Goal: Transaction & Acquisition: Book appointment/travel/reservation

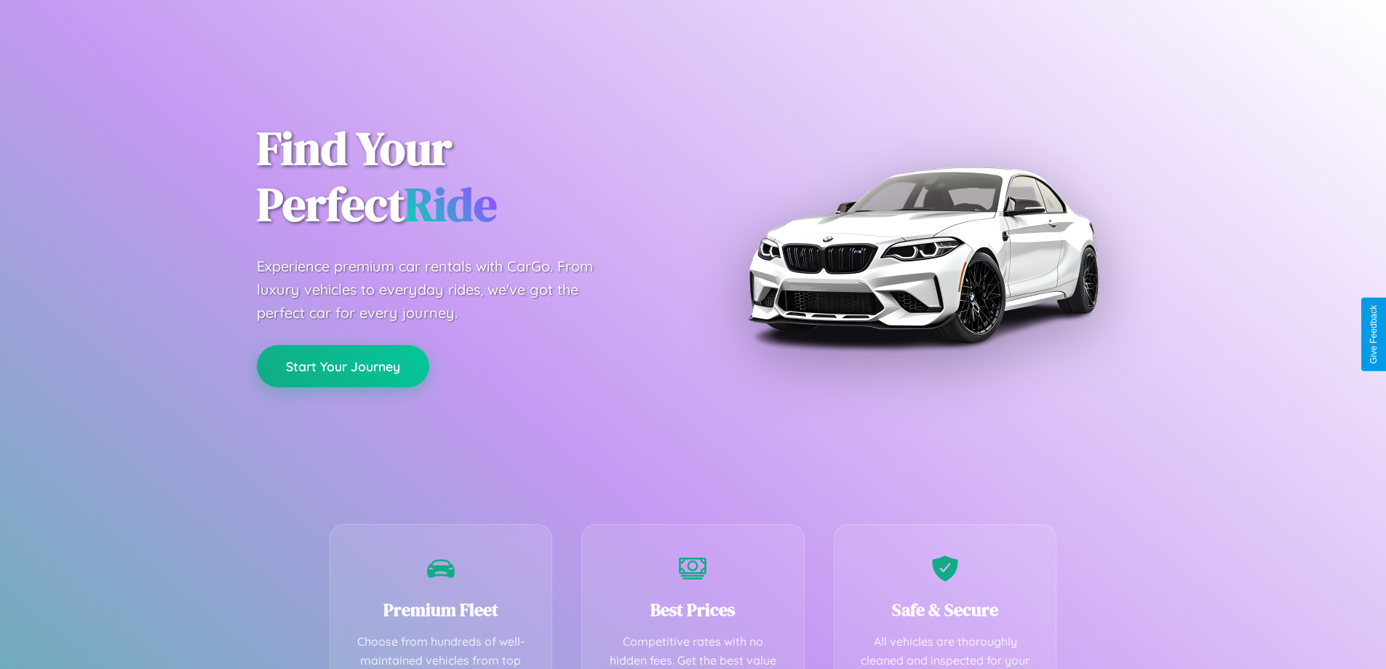
click at [343, 367] on button "Start Your Journey" at bounding box center [343, 366] width 172 height 42
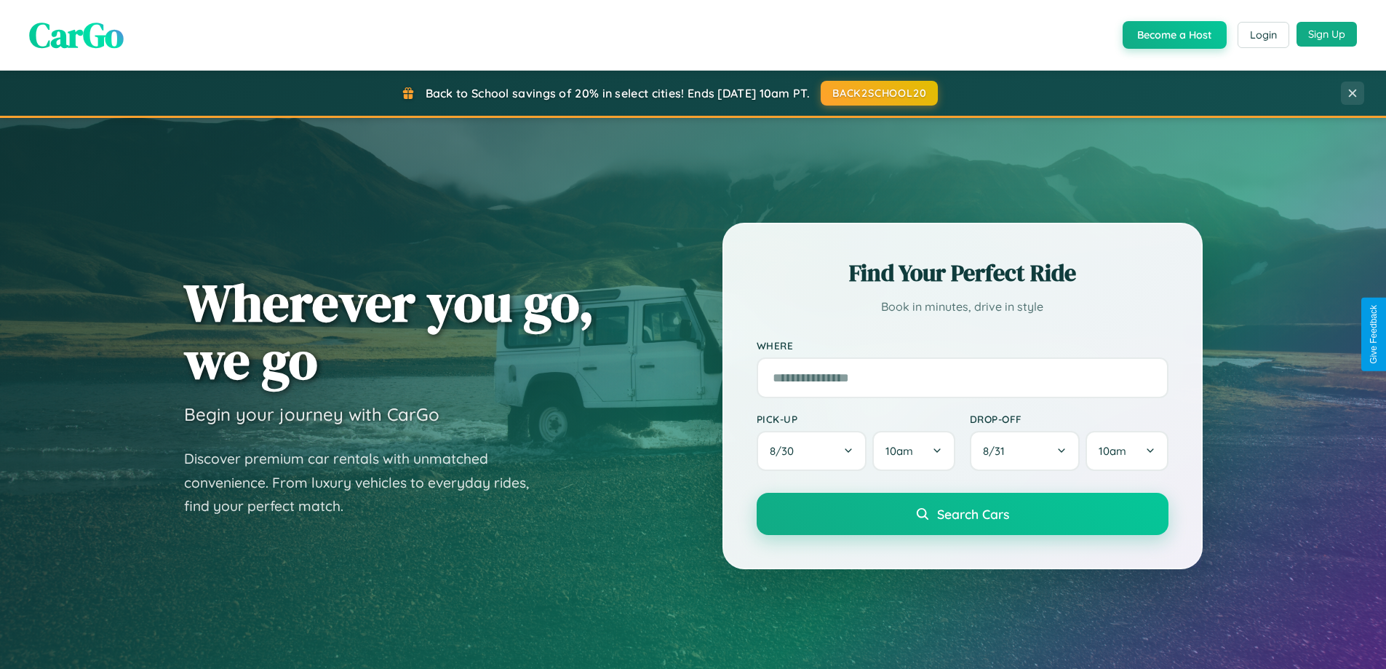
click at [1327, 34] on button "Sign Up" at bounding box center [1327, 34] width 60 height 25
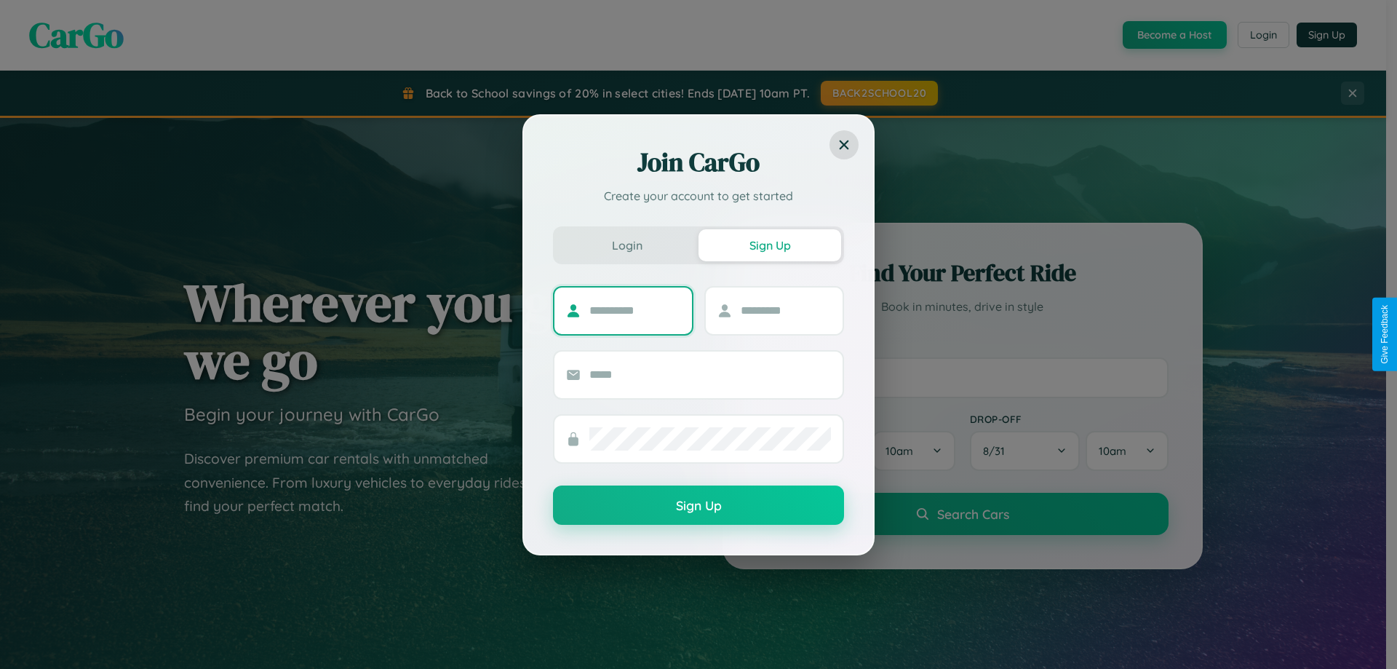
click at [635, 310] on input "text" at bounding box center [635, 310] width 91 height 23
type input "*****"
click at [785, 310] on input "text" at bounding box center [786, 310] width 91 height 23
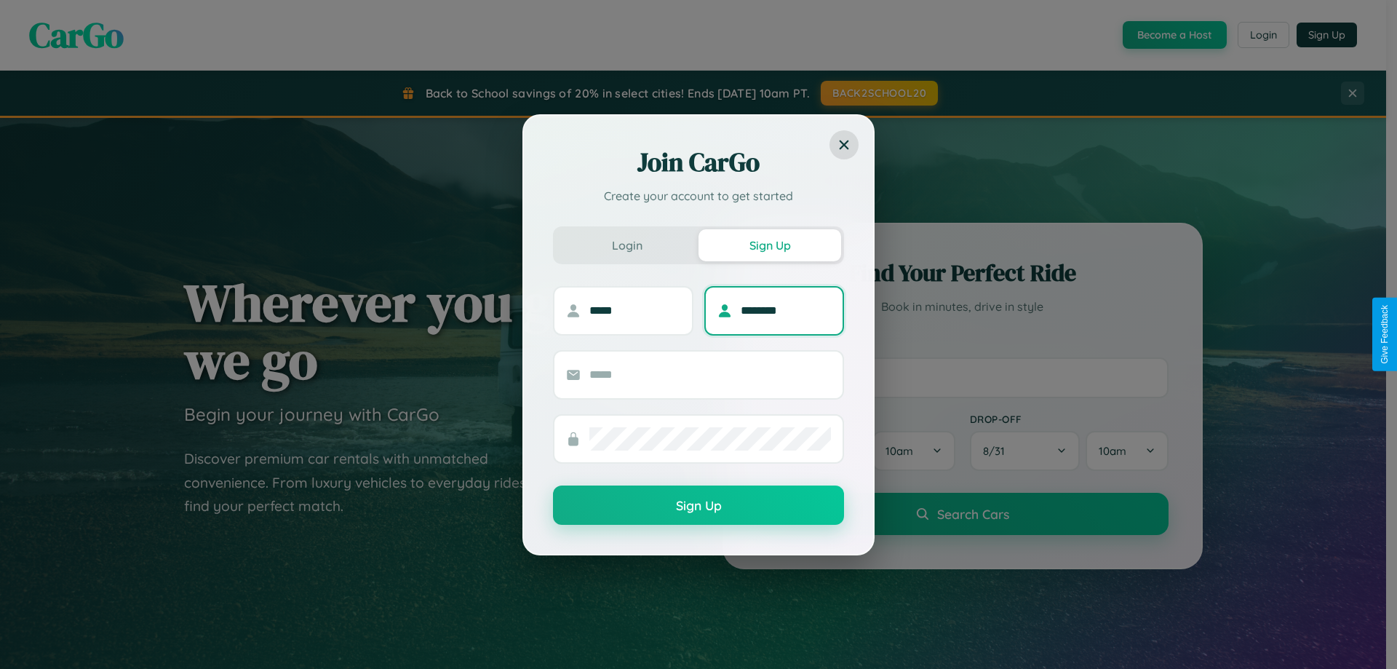
type input "********"
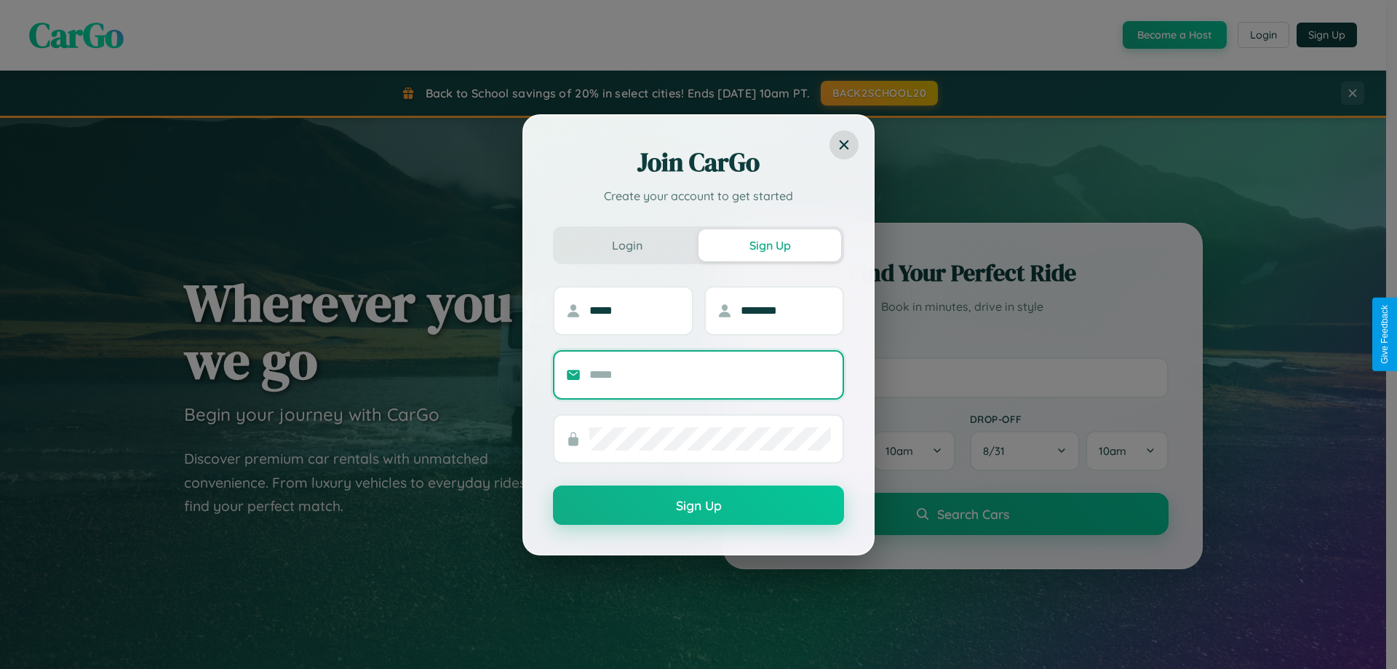
click at [710, 374] on input "text" at bounding box center [711, 374] width 242 height 23
type input "**********"
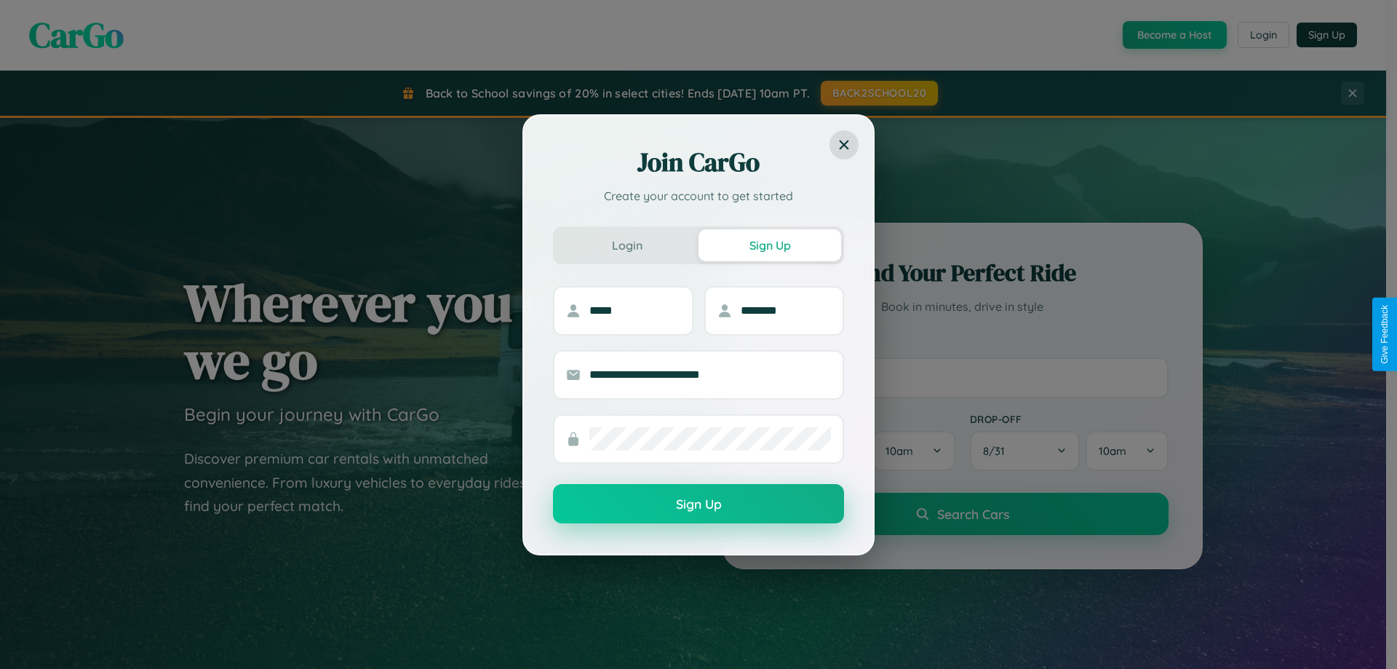
click at [699, 504] on button "Sign Up" at bounding box center [698, 503] width 291 height 39
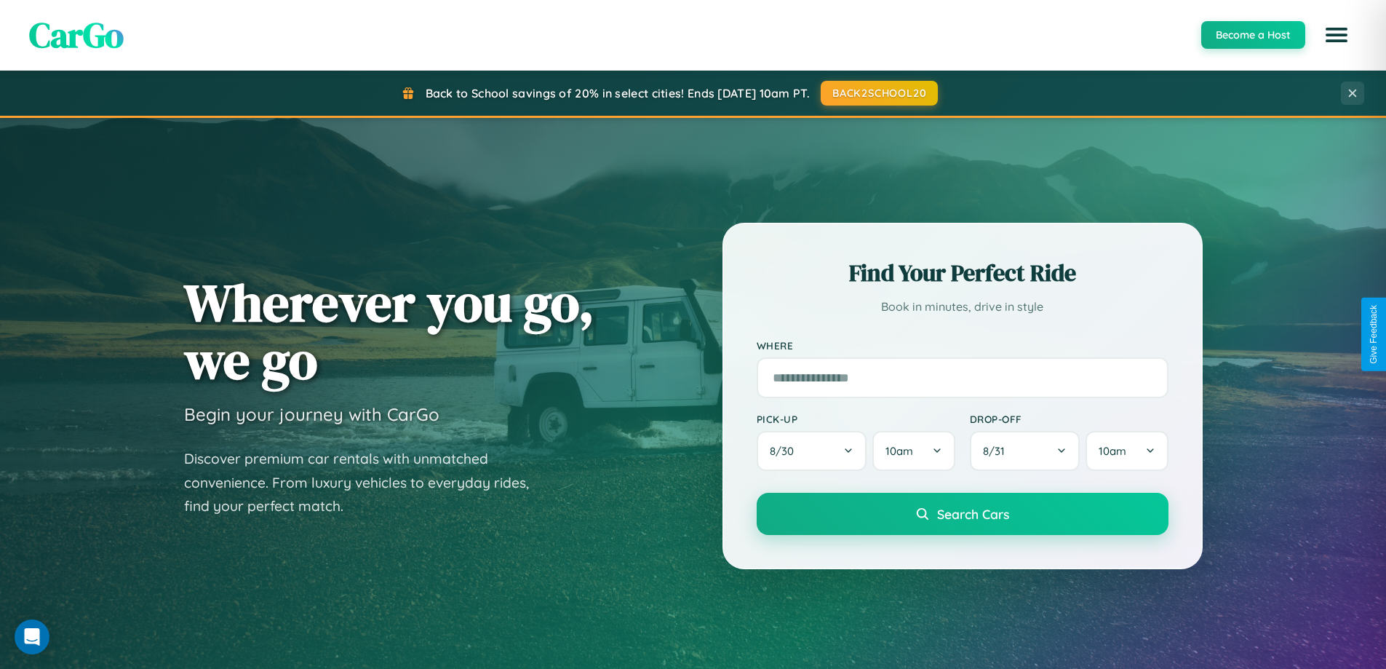
scroll to position [627, 0]
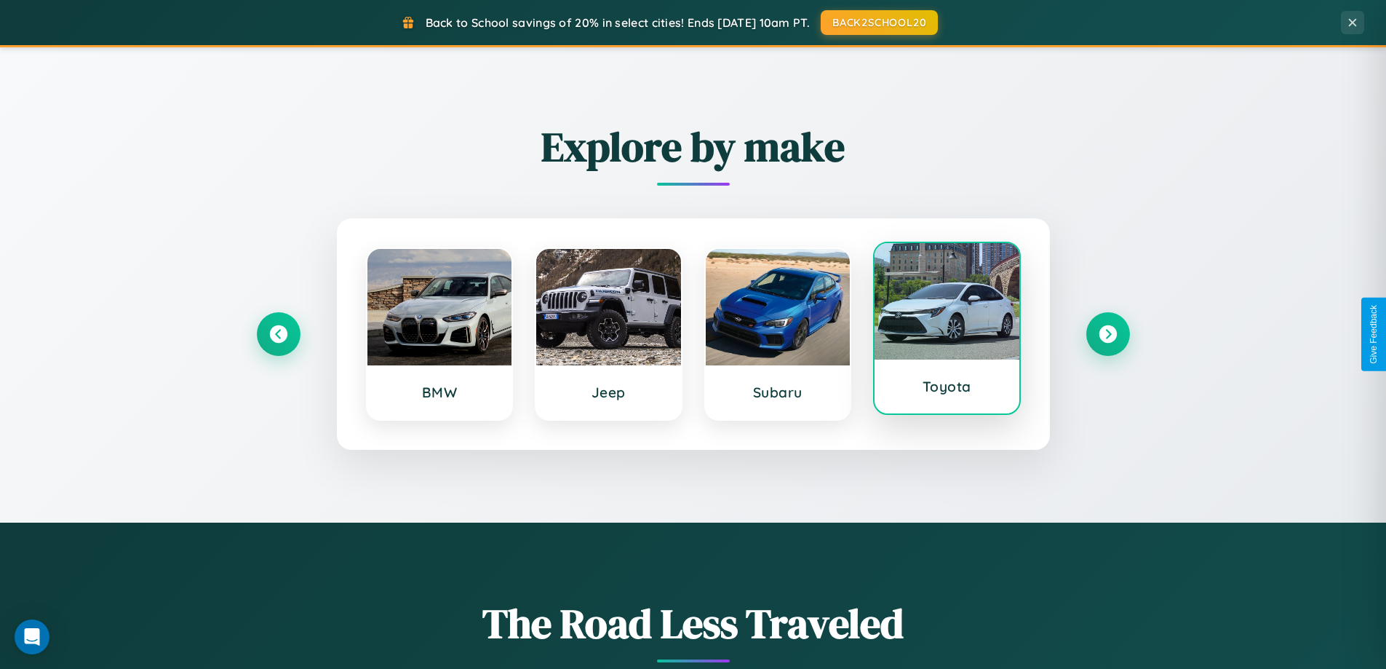
click at [947, 333] on div at bounding box center [947, 301] width 145 height 116
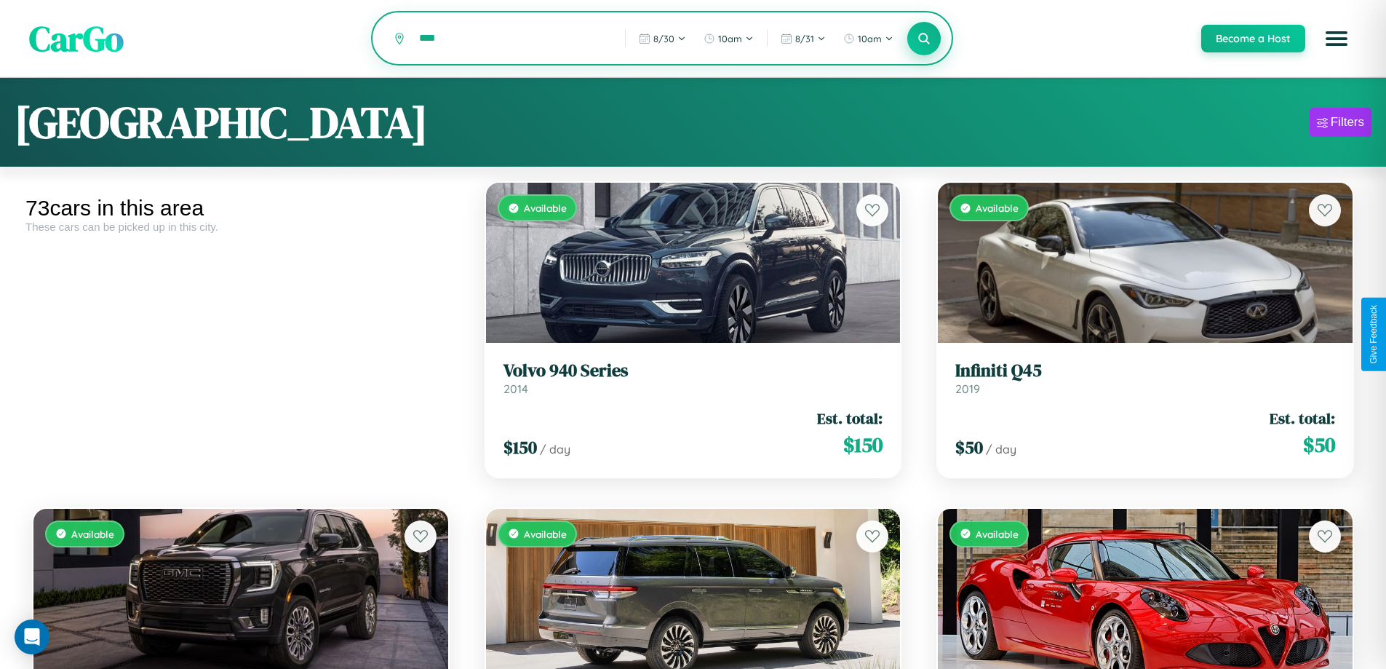
type input "****"
click at [924, 39] on icon at bounding box center [925, 38] width 14 height 14
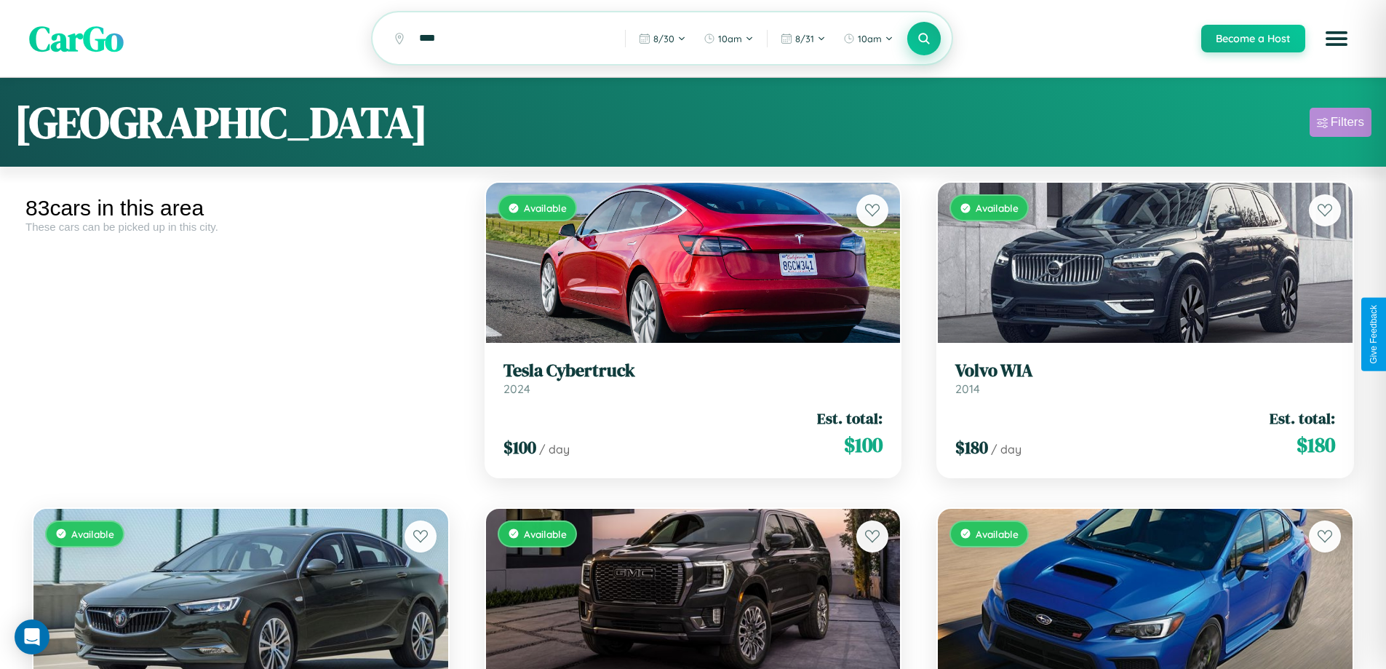
click at [1341, 124] on div "Filters" at bounding box center [1347, 122] width 33 height 15
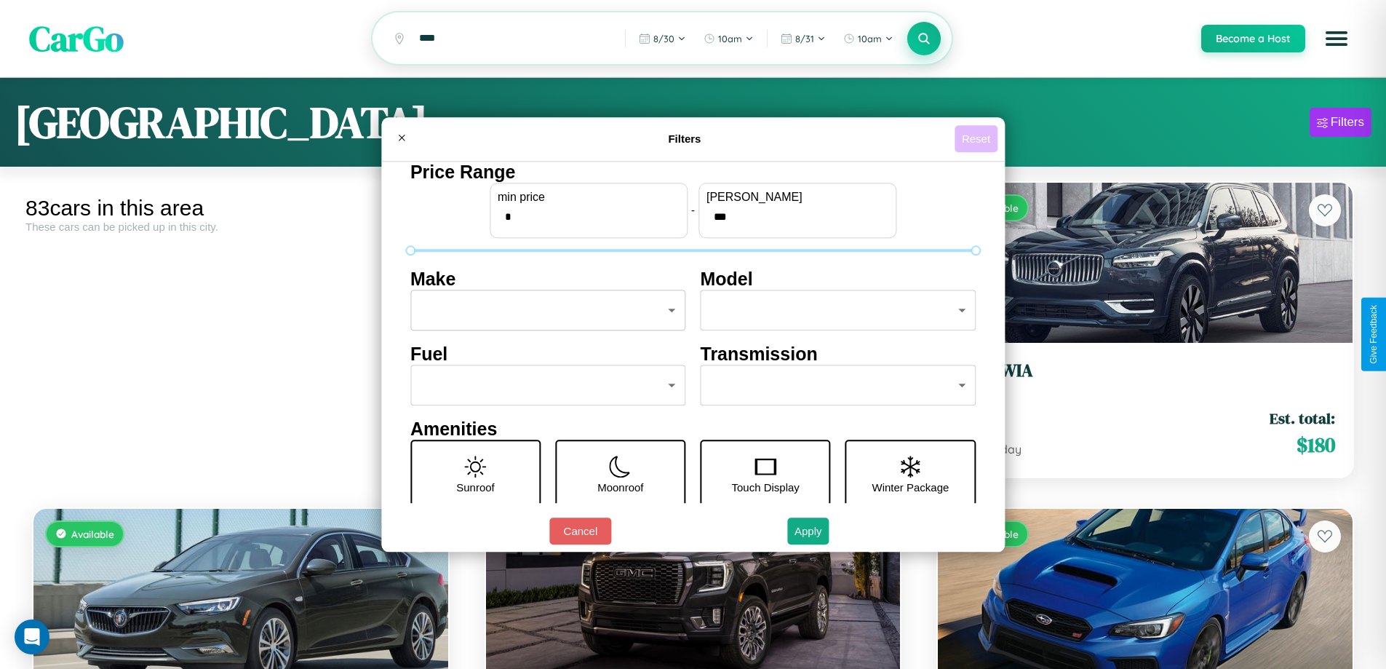
click at [978, 138] on button "Reset" at bounding box center [976, 138] width 43 height 27
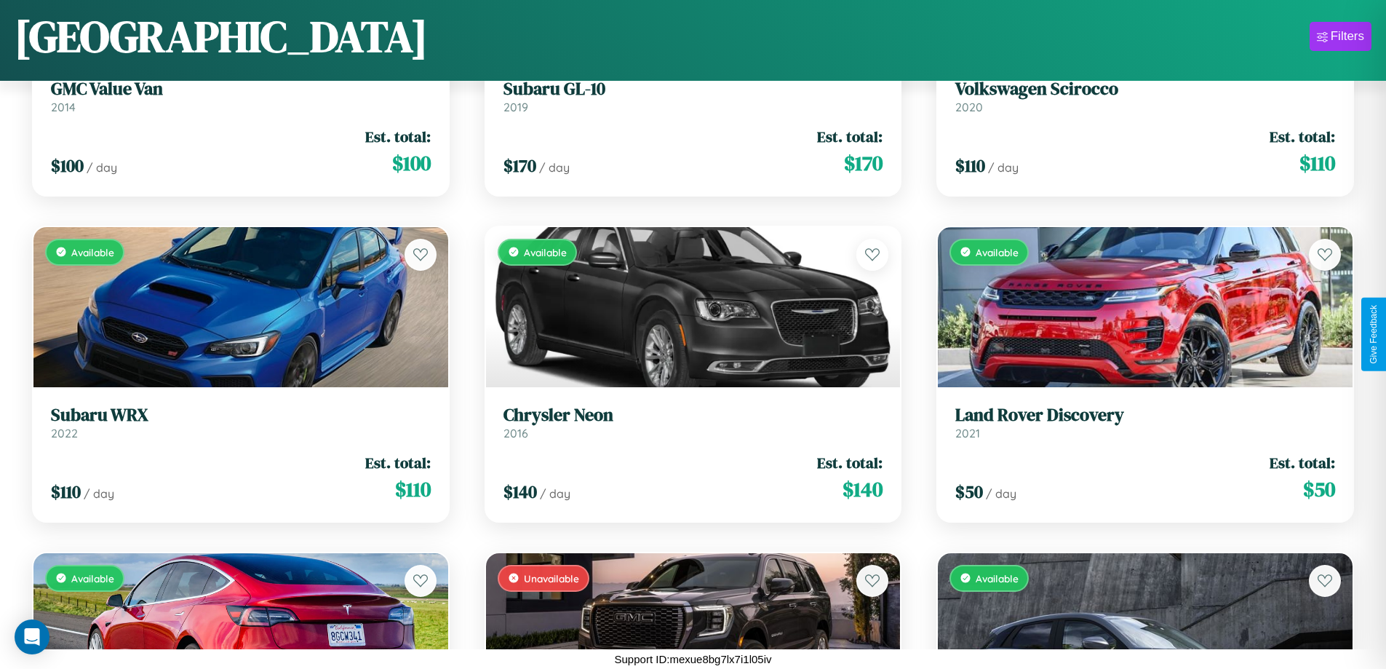
scroll to position [8352, 0]
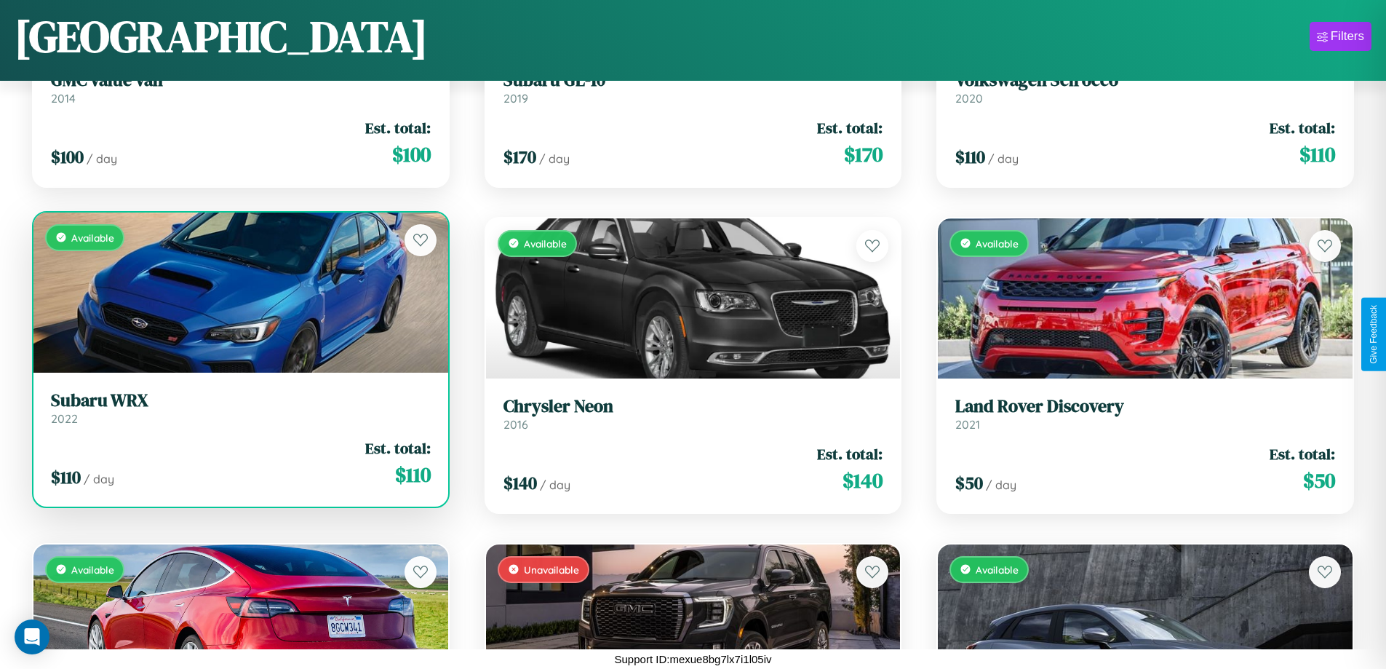
click at [239, 413] on link "Subaru WRX 2022" at bounding box center [241, 408] width 380 height 36
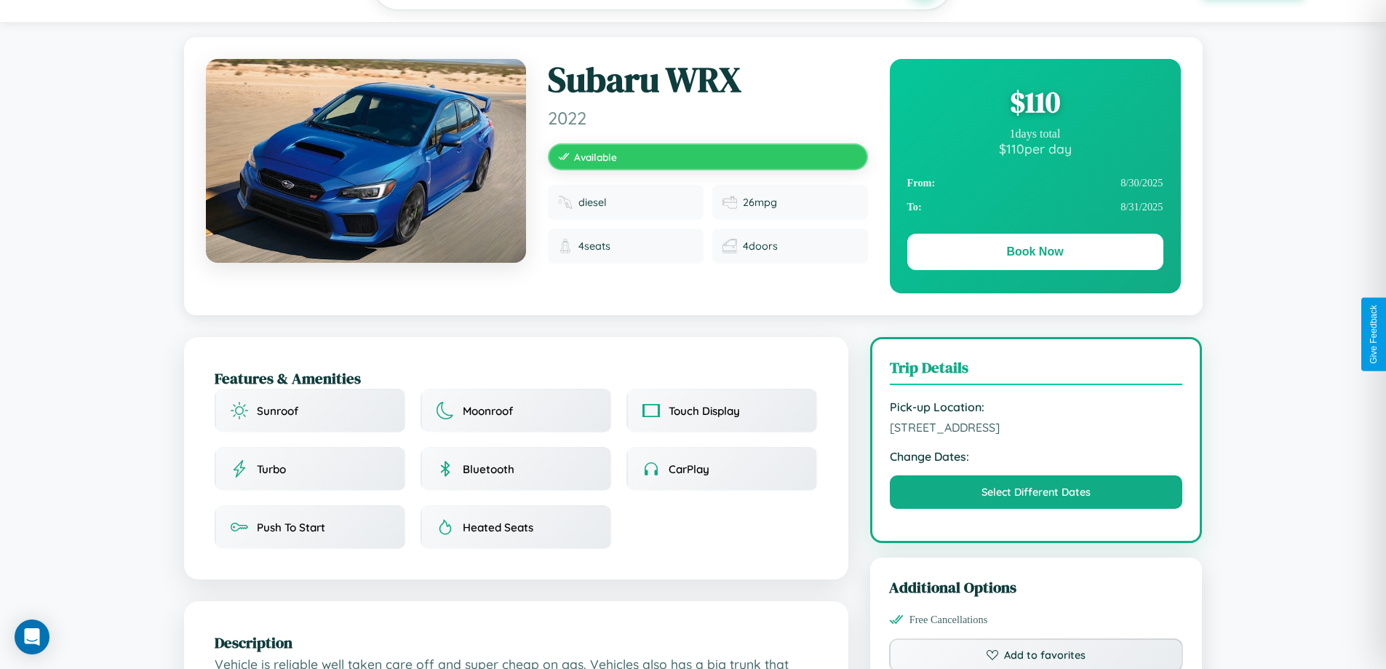
scroll to position [378, 0]
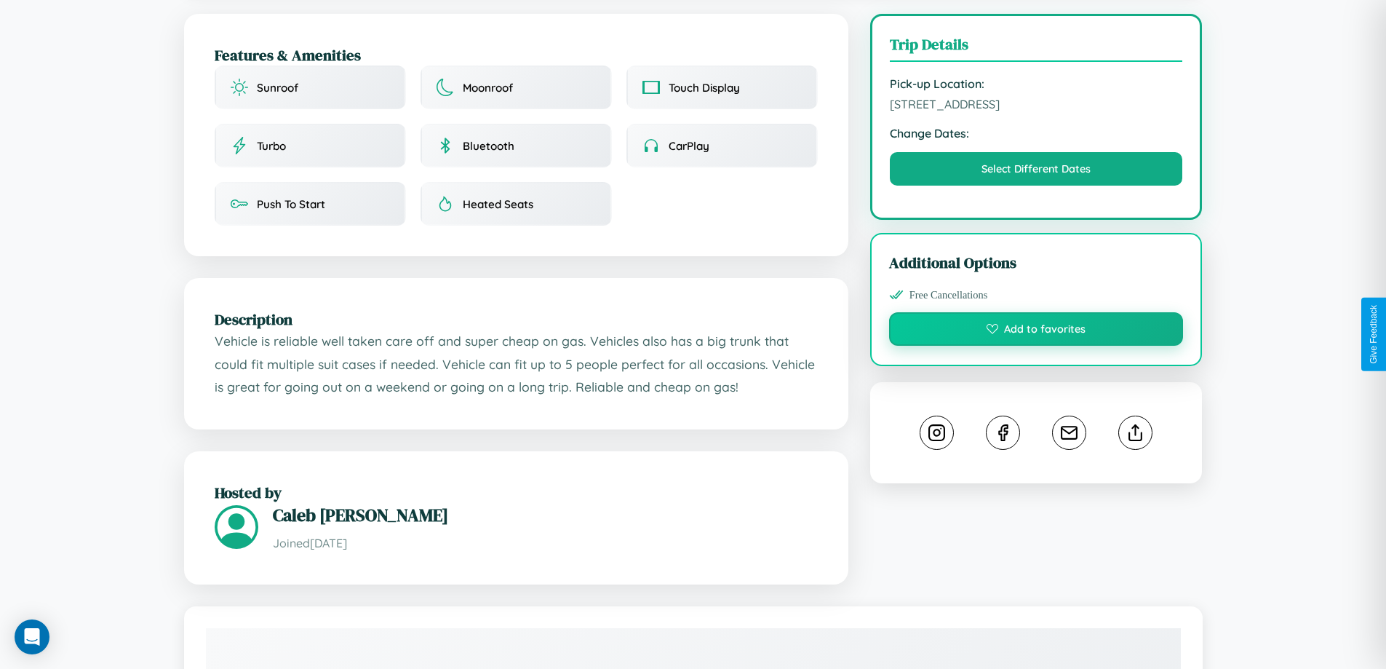
click at [1036, 332] on button "Add to favorites" at bounding box center [1036, 328] width 295 height 33
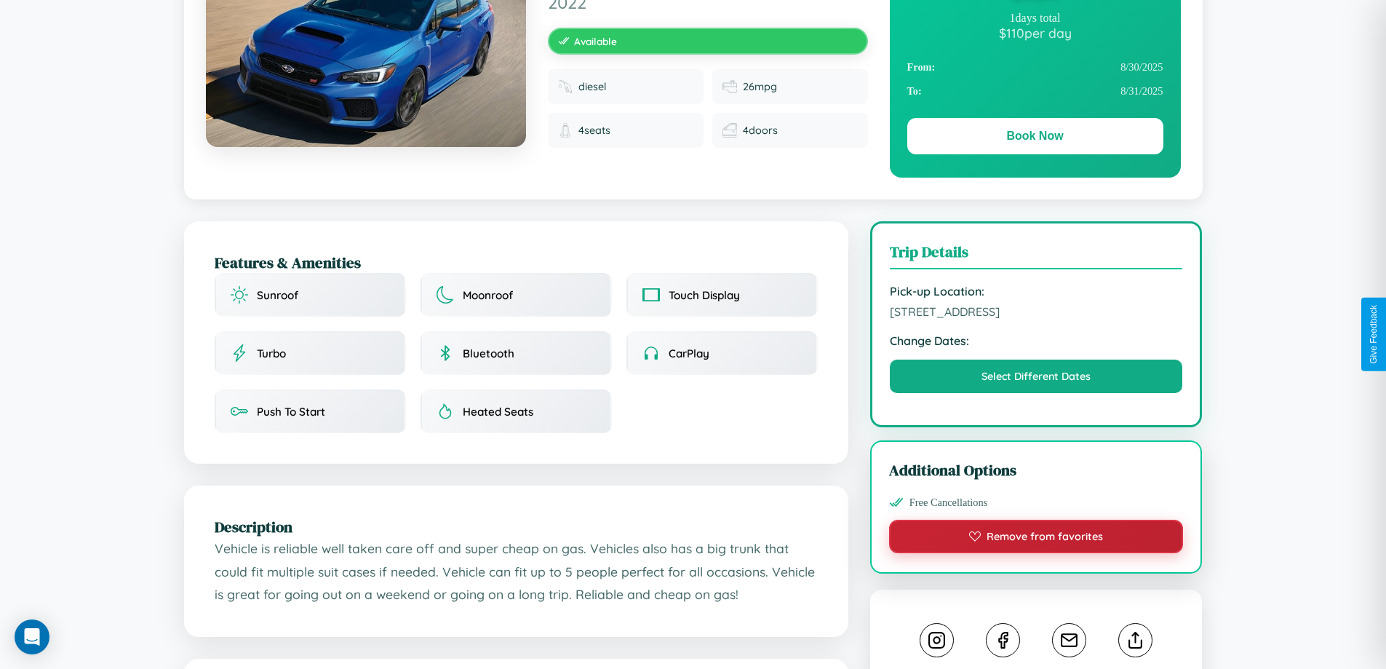
scroll to position [150, 0]
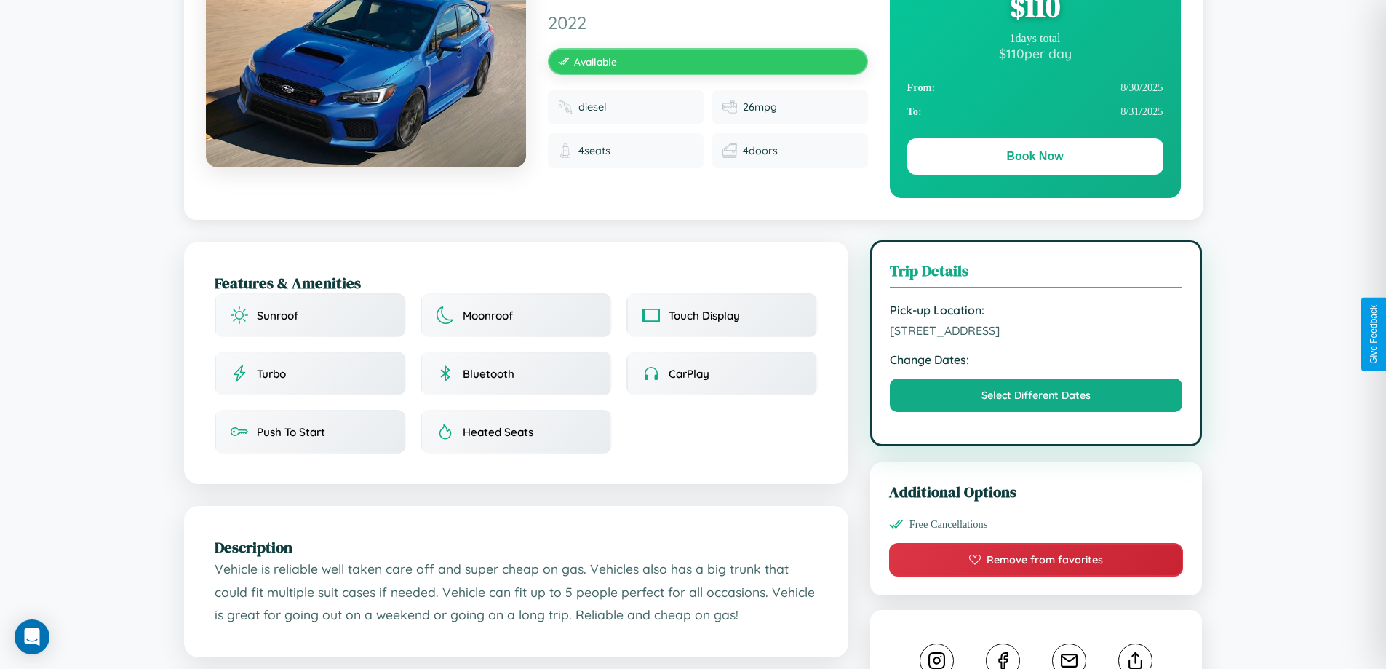
click at [1036, 333] on span "5760 Sunset Boulevard Rome 81272 Italy" at bounding box center [1036, 330] width 293 height 15
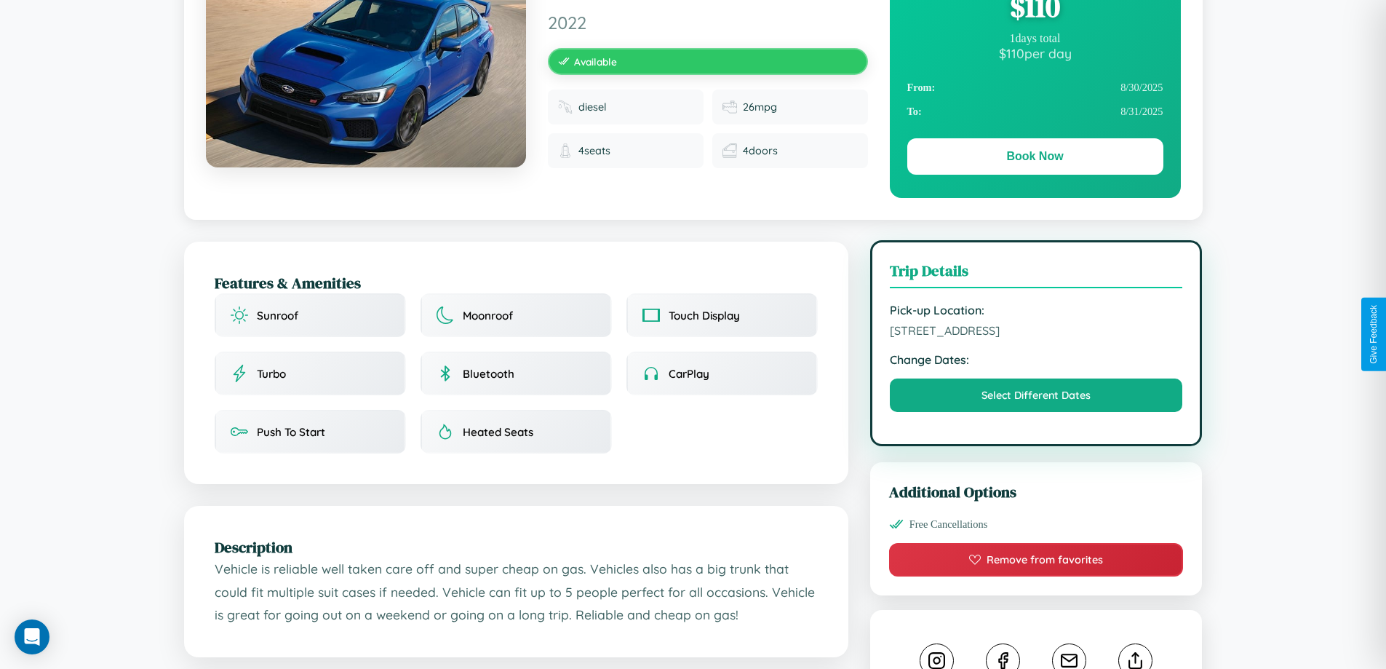
click at [1036, 333] on span "5760 Sunset Boulevard Rome 81272 Italy" at bounding box center [1036, 330] width 293 height 15
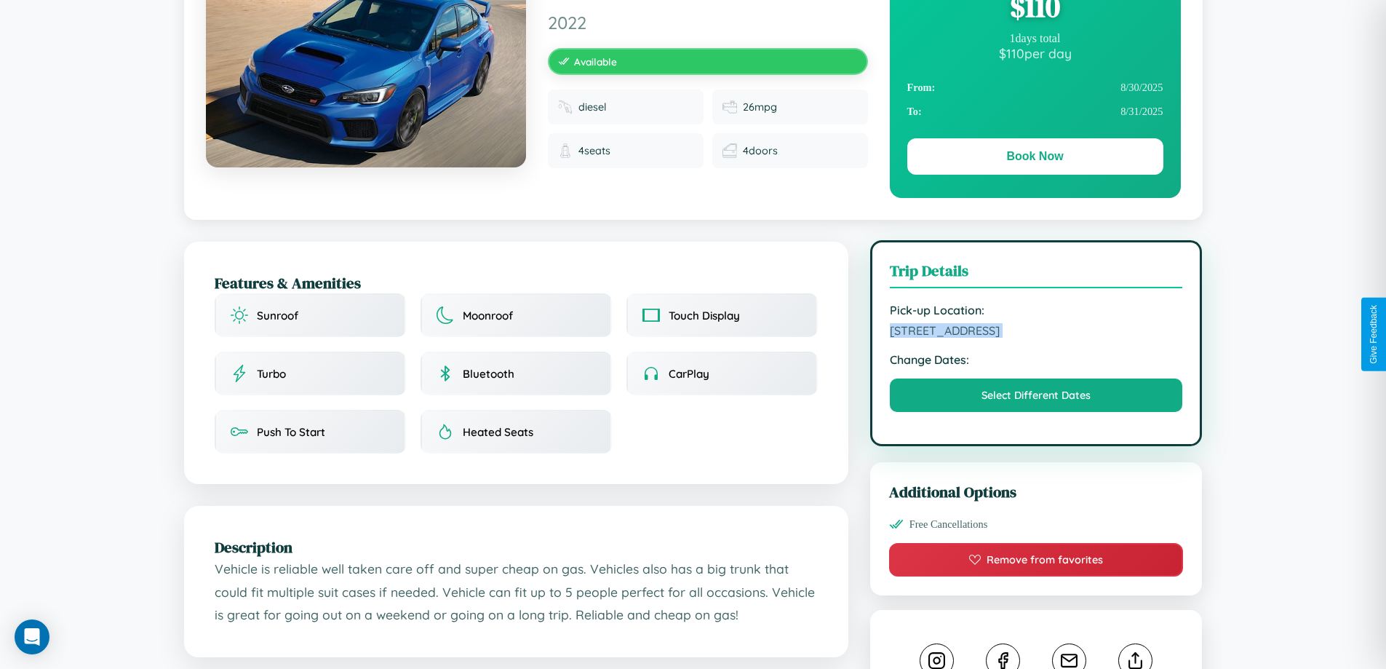
click at [1036, 333] on span "5760 Sunset Boulevard Rome 81272 Italy" at bounding box center [1036, 330] width 293 height 15
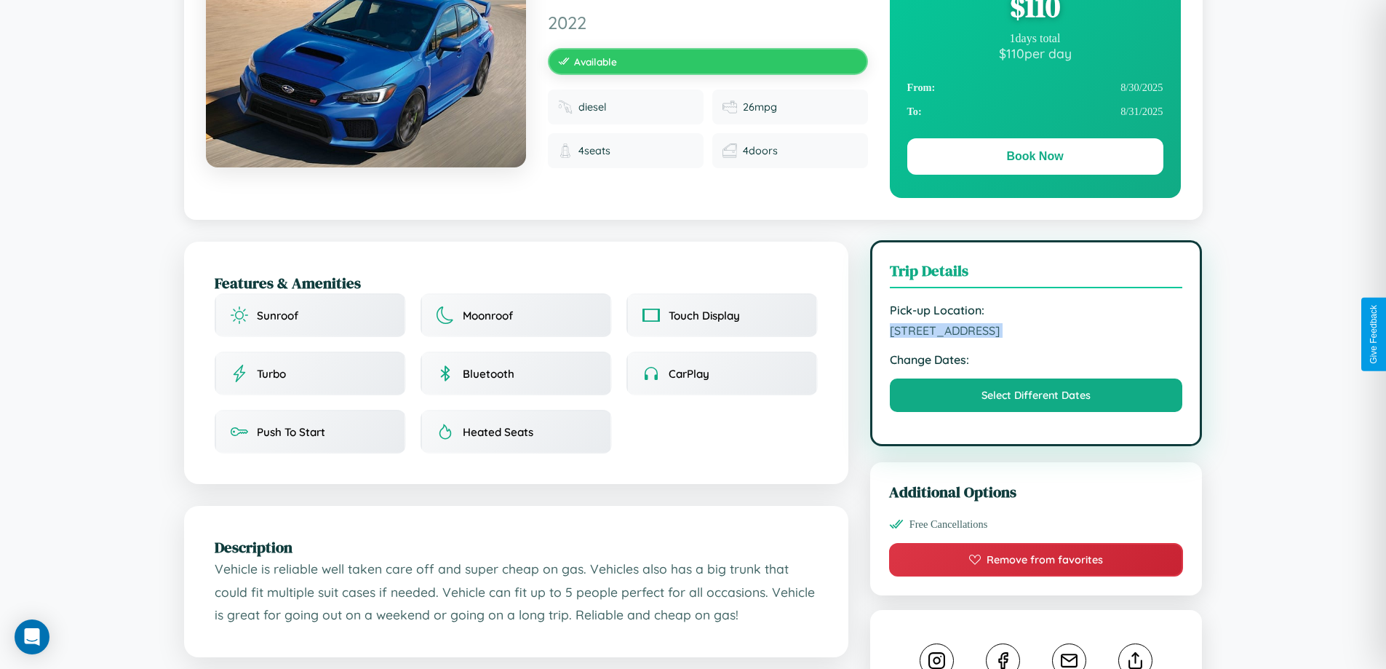
click at [1036, 333] on span "5760 Sunset Boulevard Rome 81272 Italy" at bounding box center [1036, 330] width 293 height 15
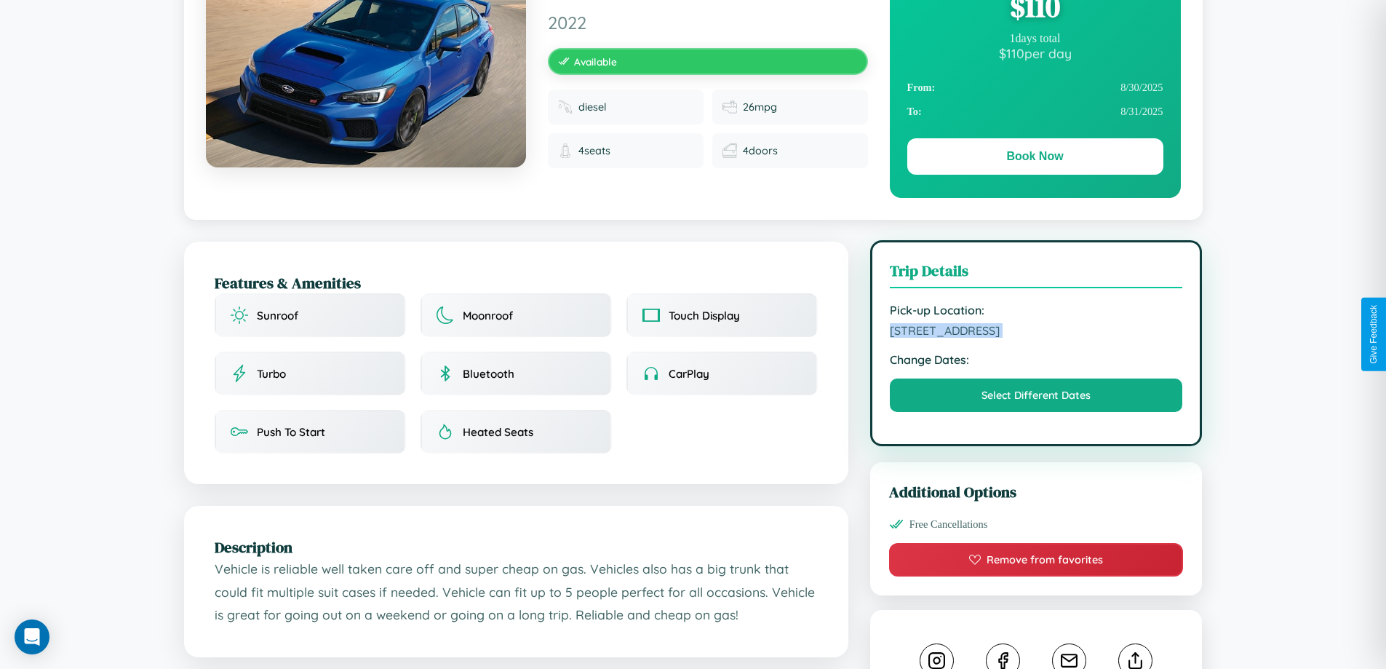
click at [1036, 333] on span "5760 Sunset Boulevard Rome 81272 Italy" at bounding box center [1036, 330] width 293 height 15
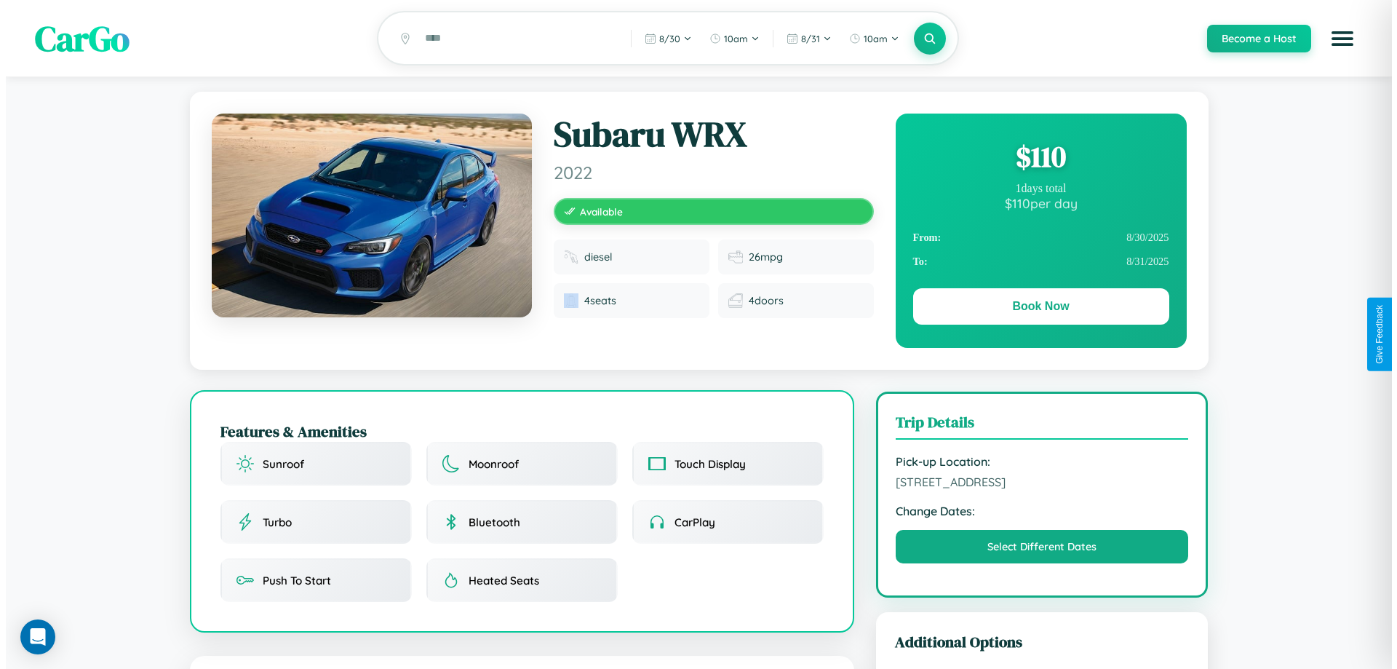
scroll to position [378, 0]
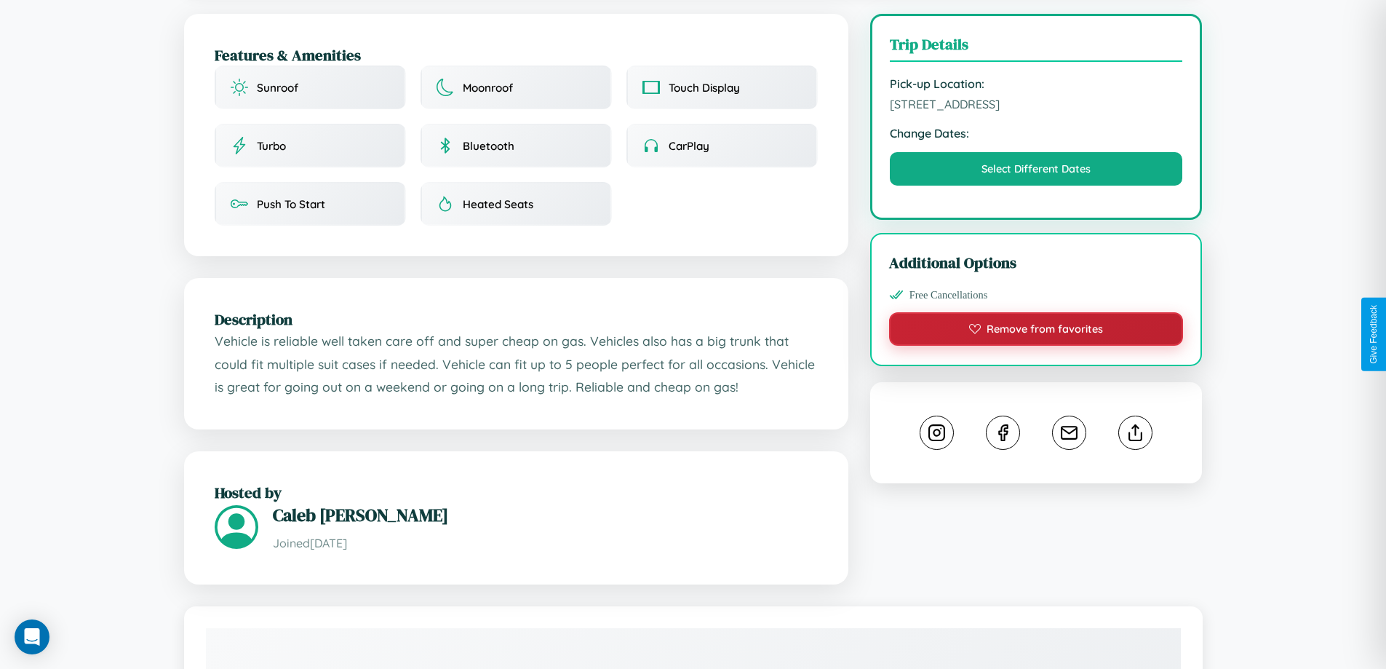
click at [1036, 333] on button "Remove from favorites" at bounding box center [1036, 328] width 295 height 33
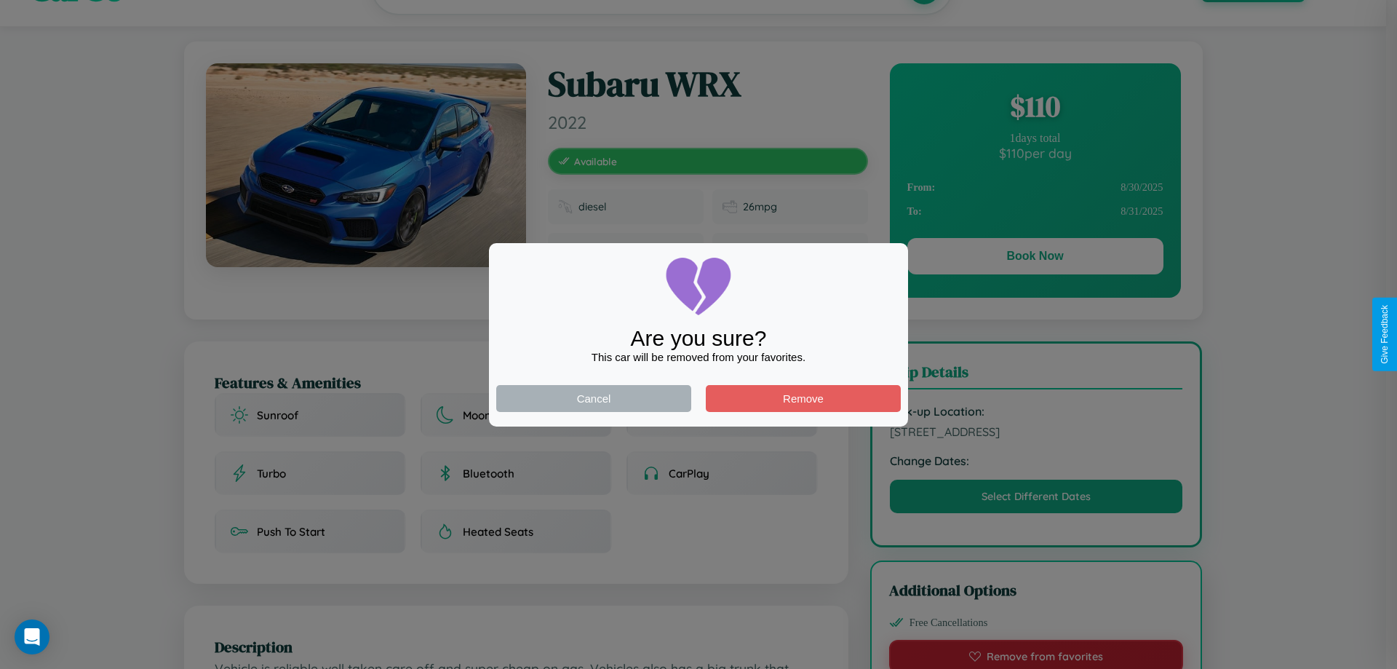
scroll to position [0, 0]
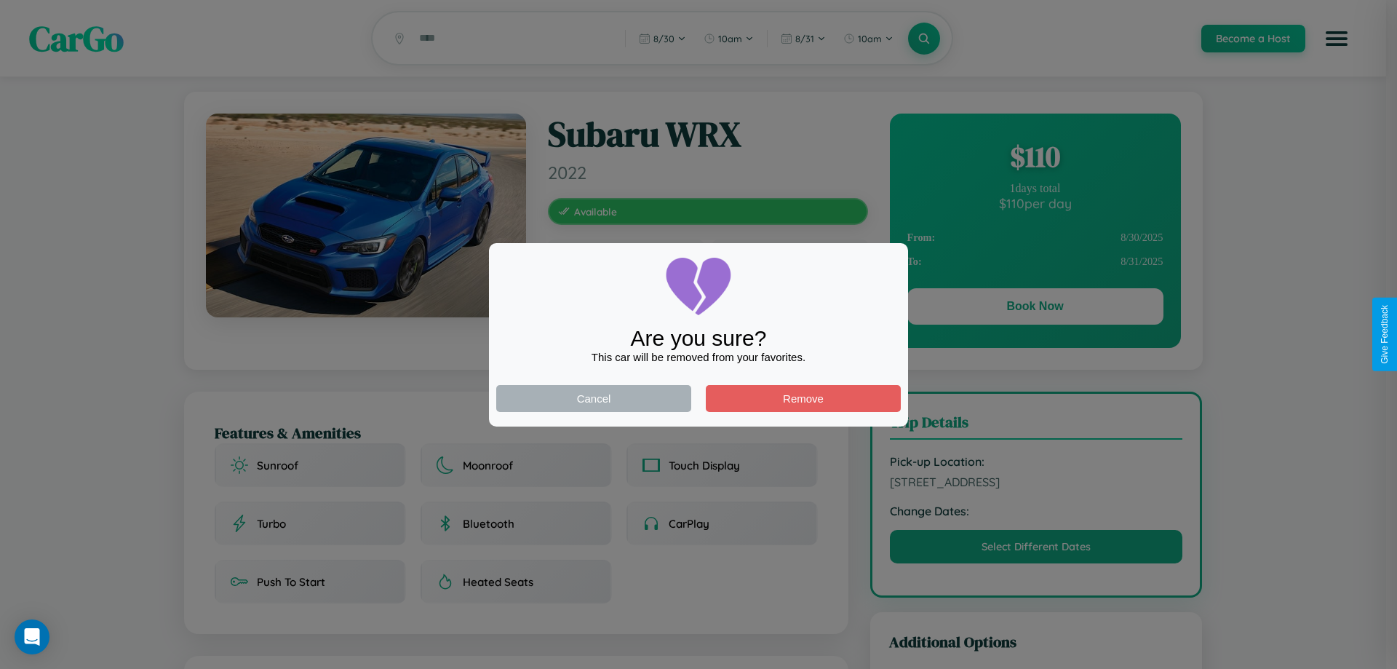
click at [1035, 309] on div at bounding box center [698, 334] width 1397 height 669
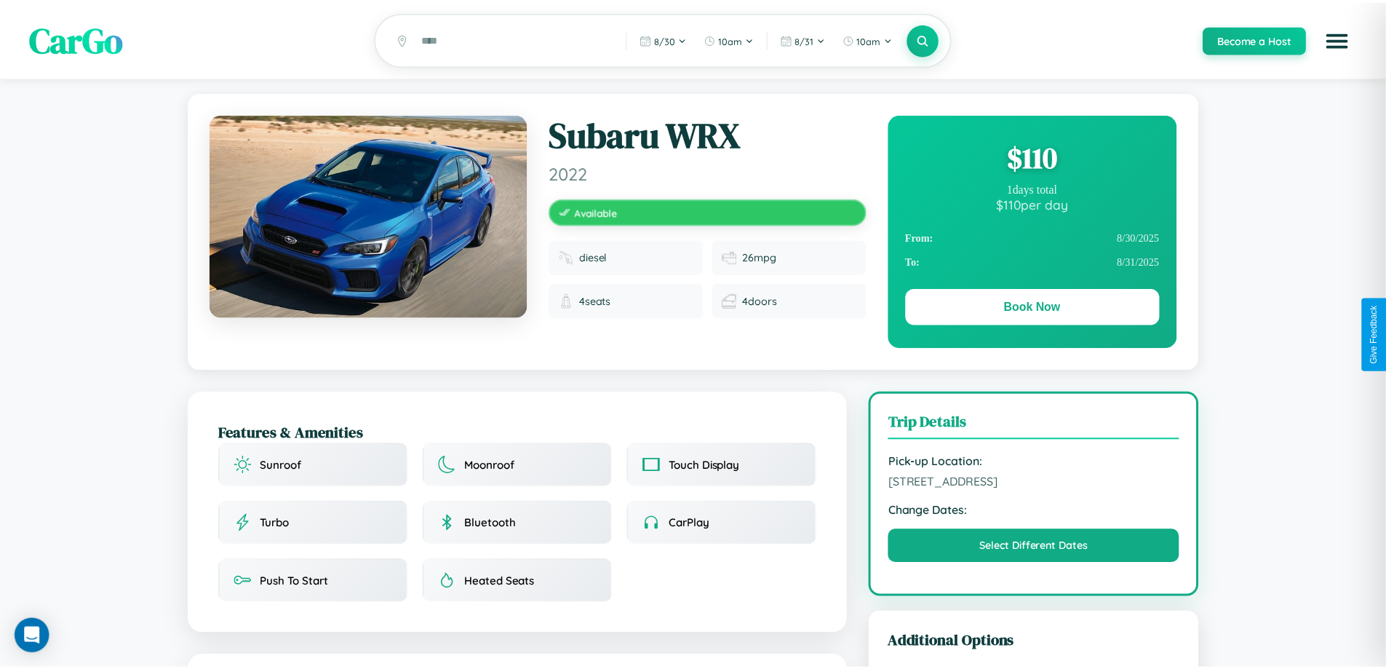
scroll to position [378, 0]
